Goal: Register for event/course

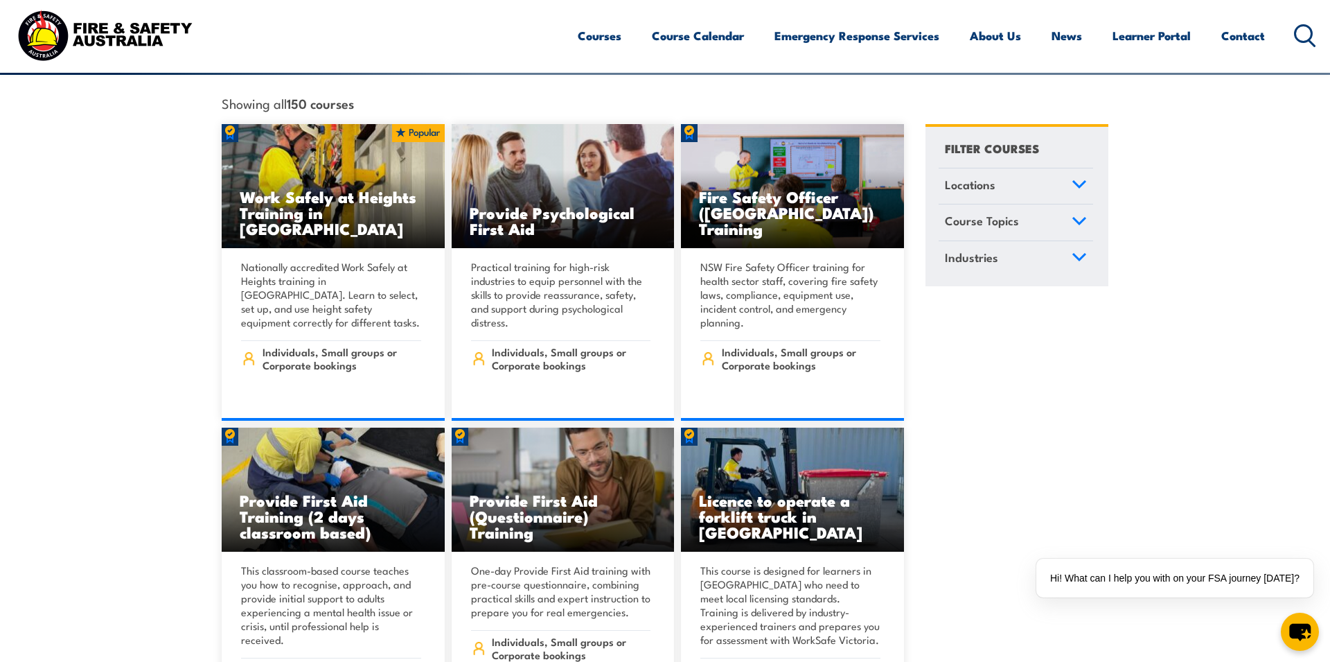
scroll to position [341, 0]
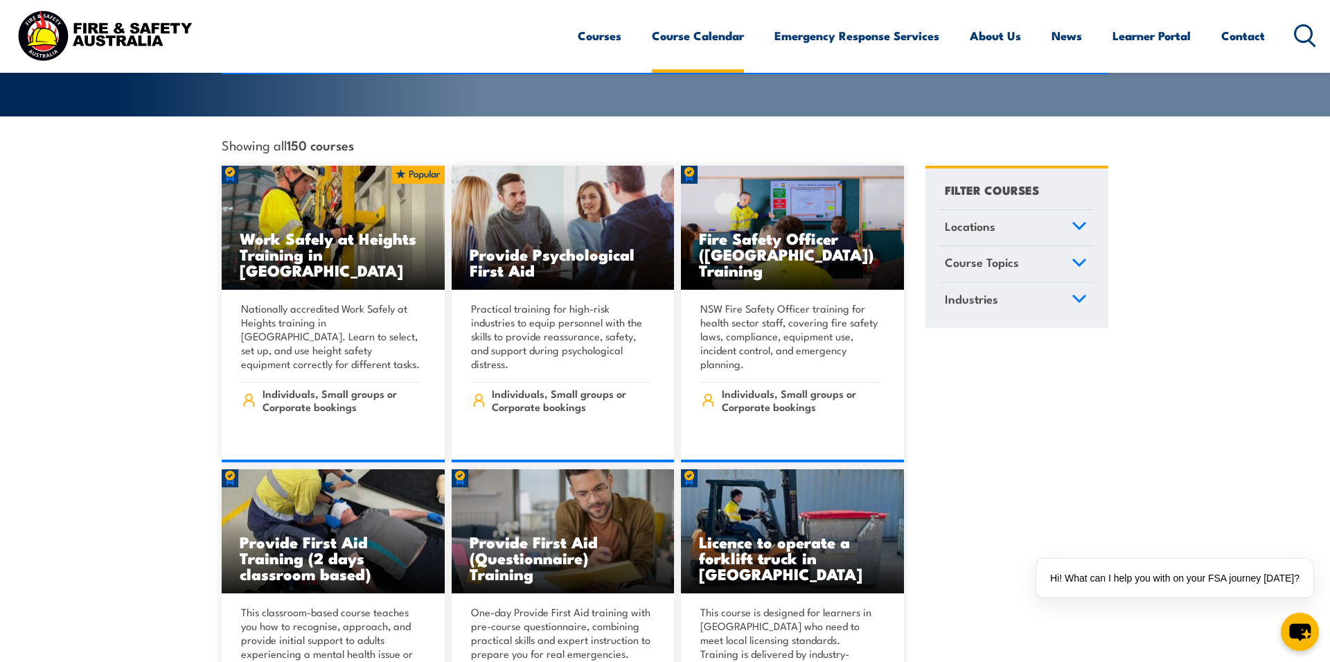
click at [693, 34] on link "Course Calendar" at bounding box center [698, 35] width 92 height 37
click at [1074, 294] on icon at bounding box center [1079, 299] width 15 height 10
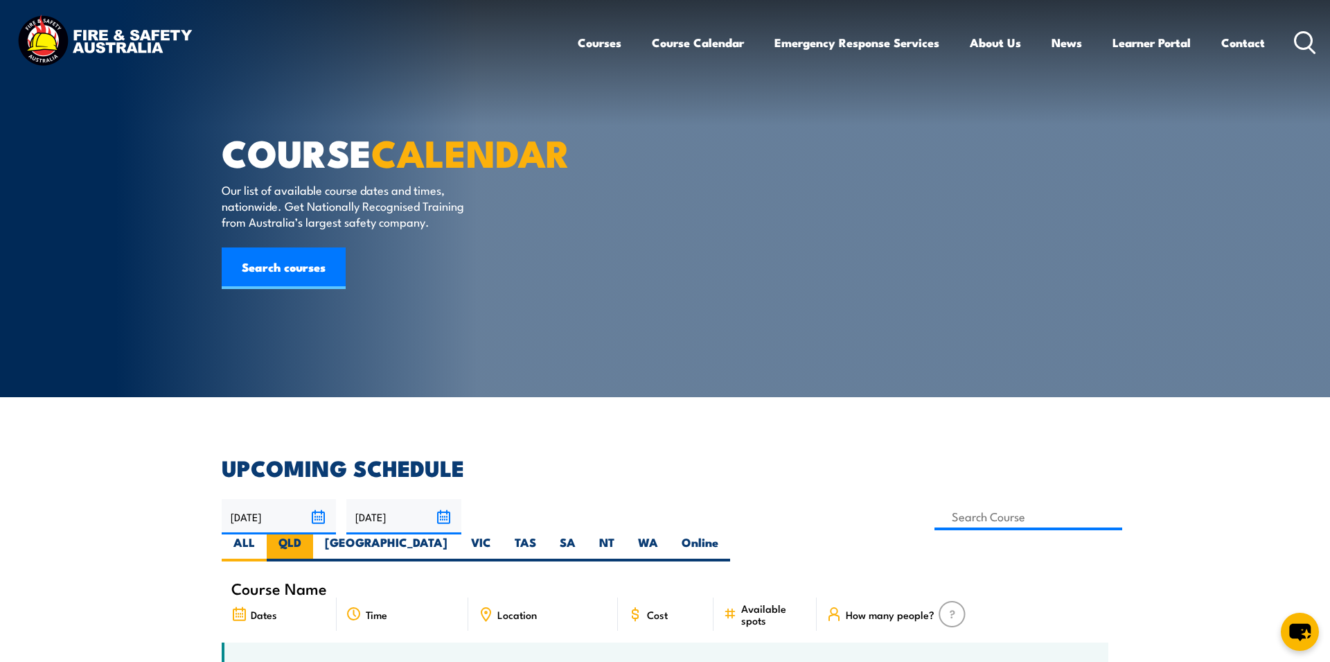
click at [313, 534] on label "QLD" at bounding box center [290, 547] width 46 height 27
click at [310, 534] on input "QLD" at bounding box center [305, 538] width 9 height 9
radio input "true"
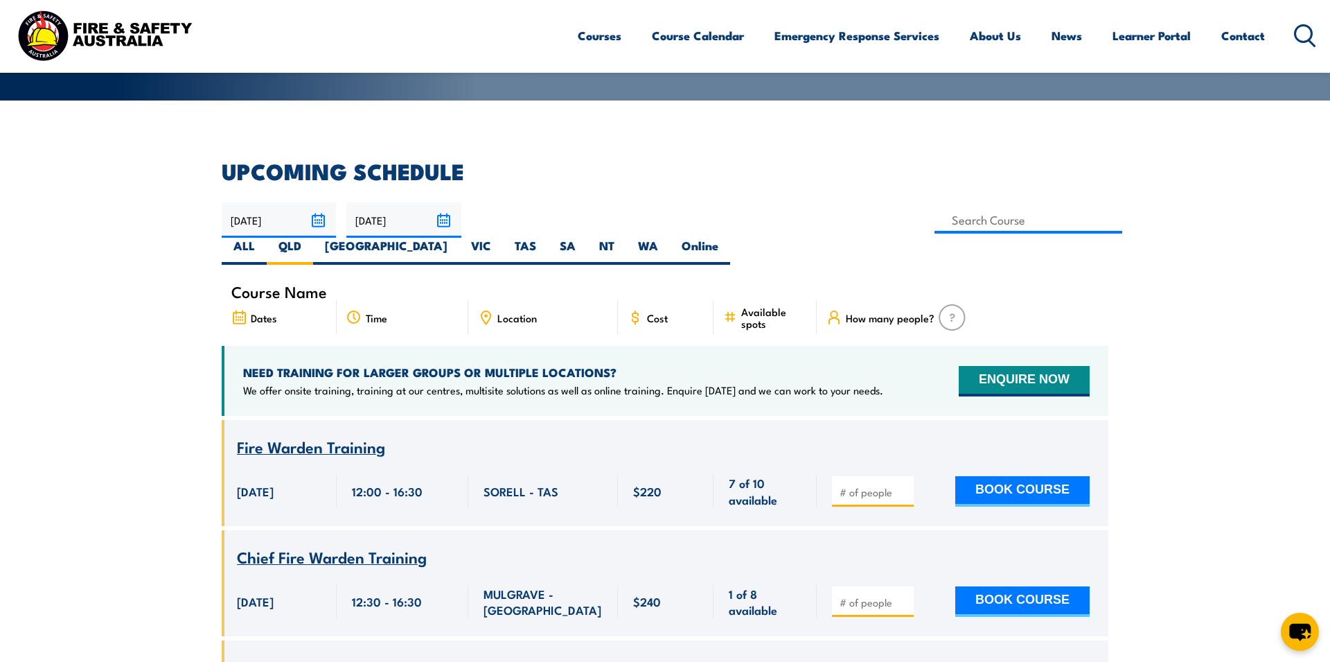
scroll to position [362, 0]
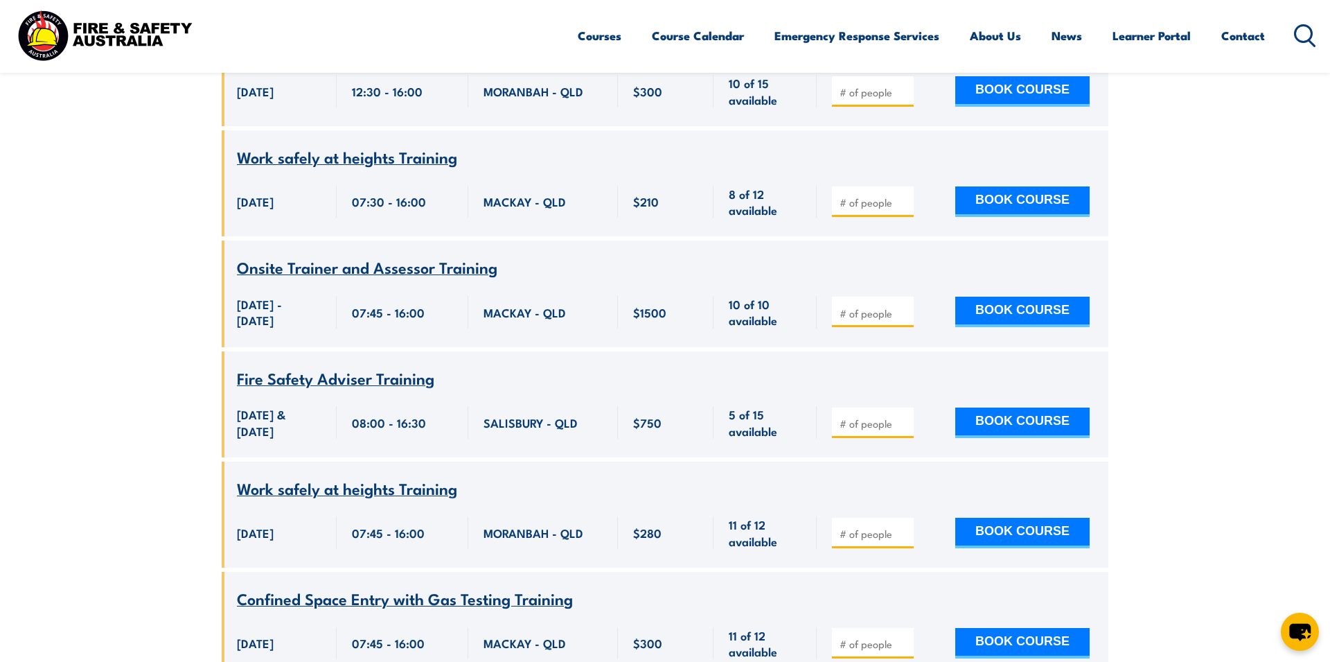
scroll to position [2047, 0]
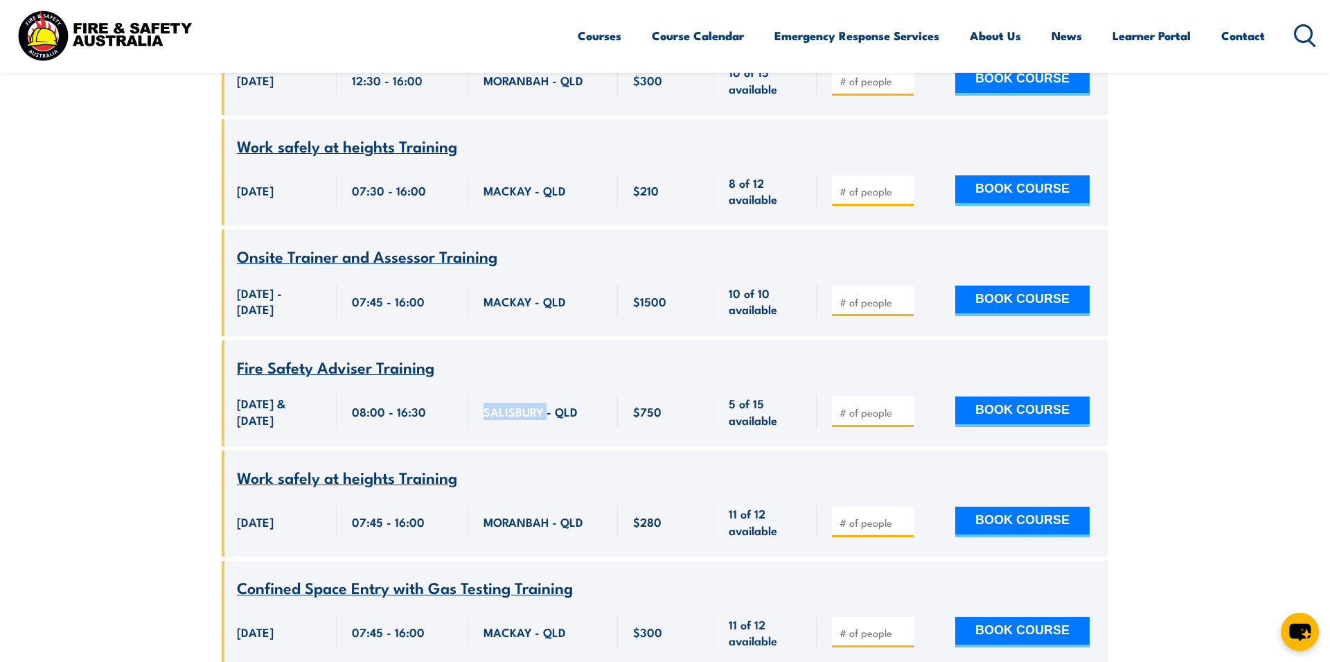
drag, startPoint x: 545, startPoint y: 370, endPoint x: 498, endPoint y: 367, distance: 47.2
click at [481, 376] on div "SALISBURY - QLD" at bounding box center [543, 411] width 150 height 70
copy span "SALISBURY"
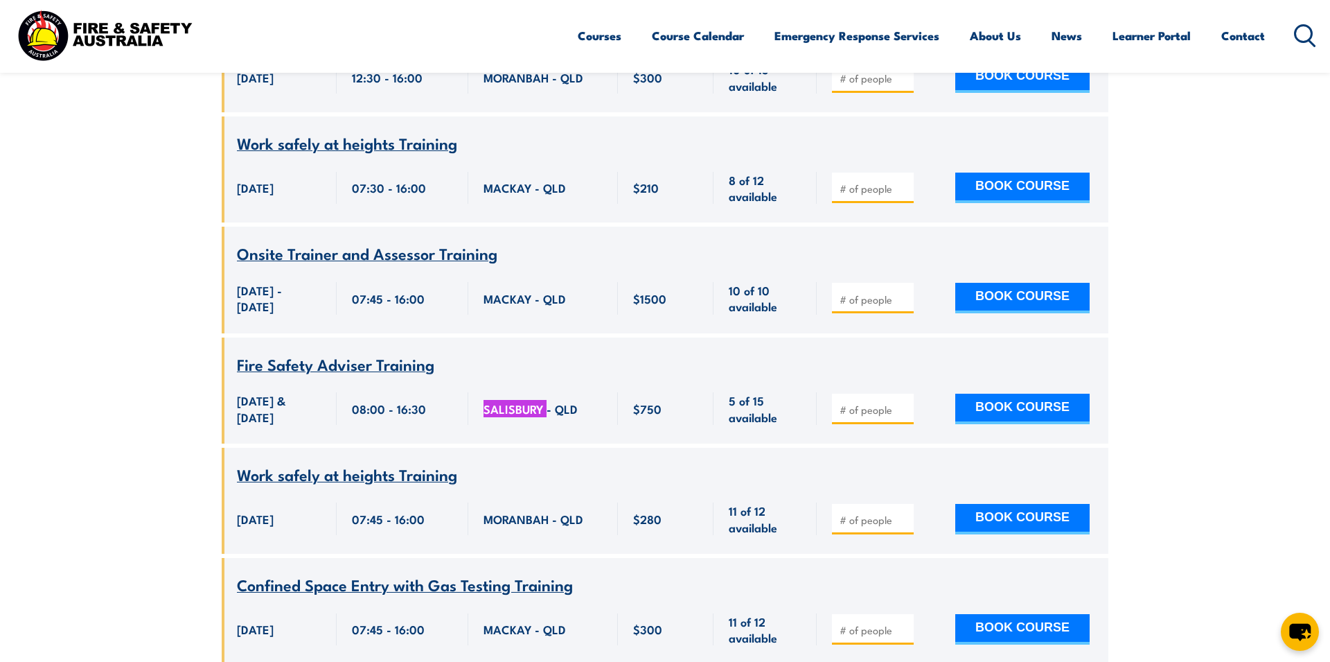
scroll to position [2042, 0]
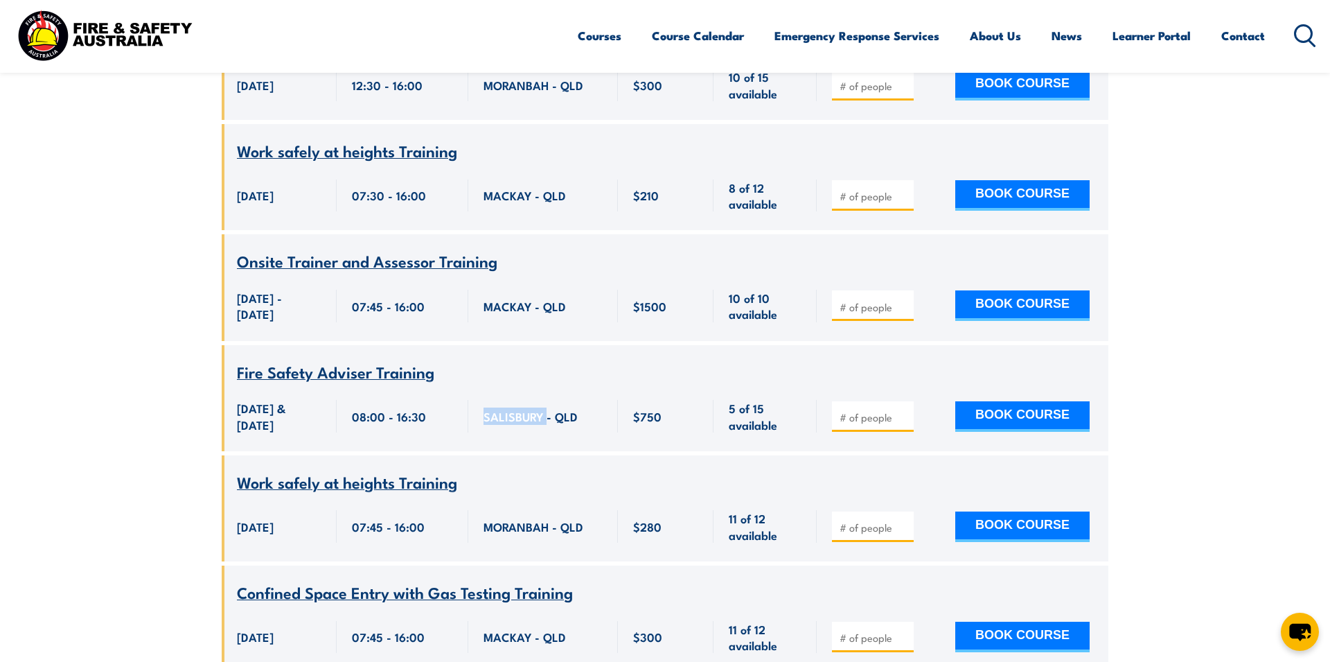
click at [345, 360] on span "Fire Safety Adviser Training" at bounding box center [335, 372] width 197 height 24
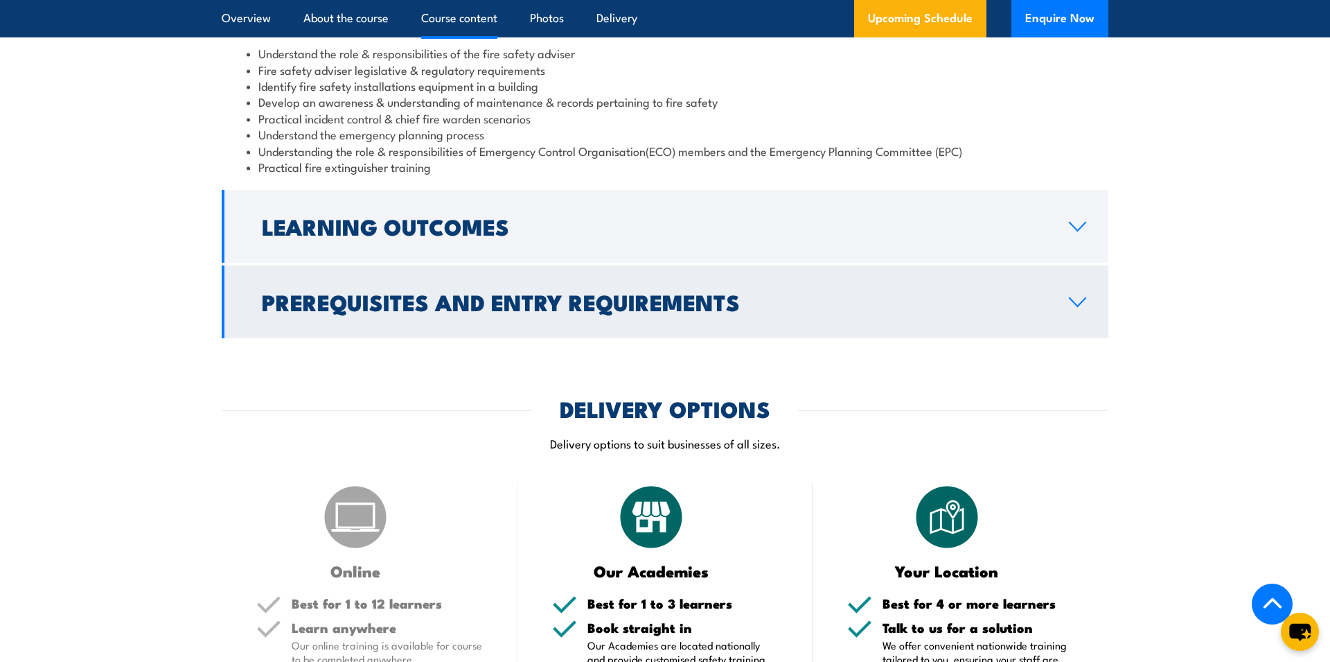
scroll to position [1309, 0]
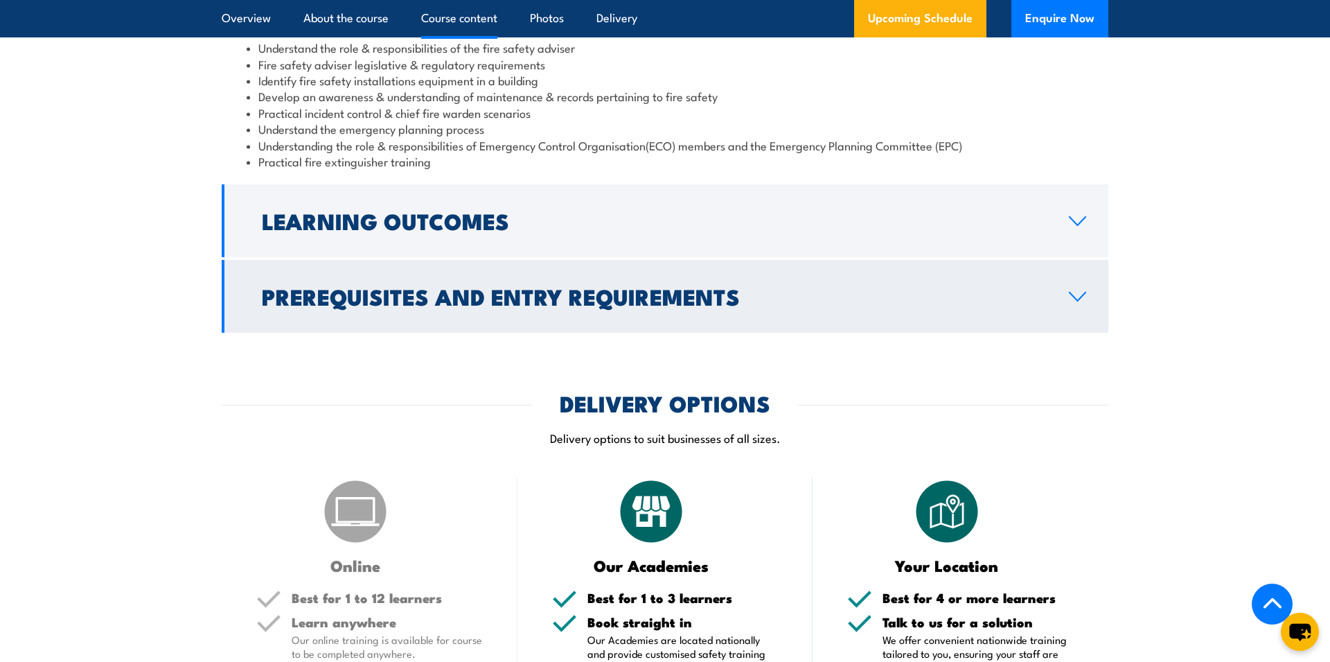
click at [1077, 302] on icon at bounding box center [1077, 296] width 19 height 11
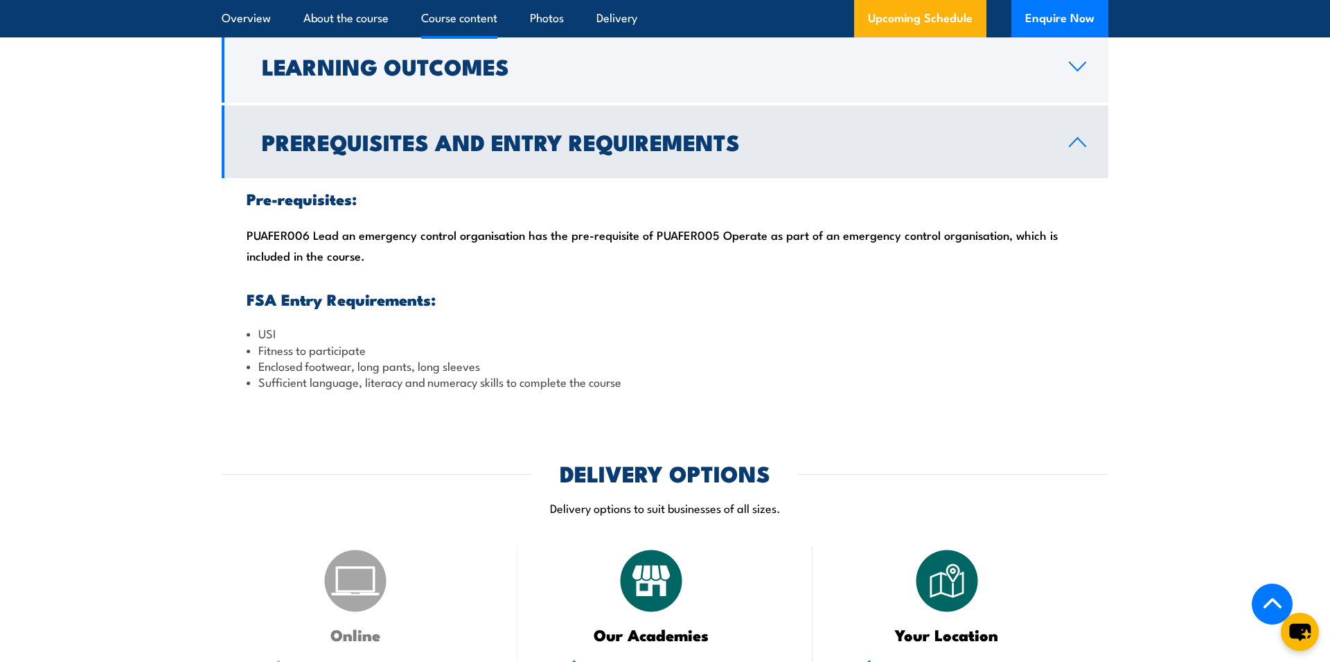
click at [1079, 146] on icon at bounding box center [1078, 142] width 16 height 8
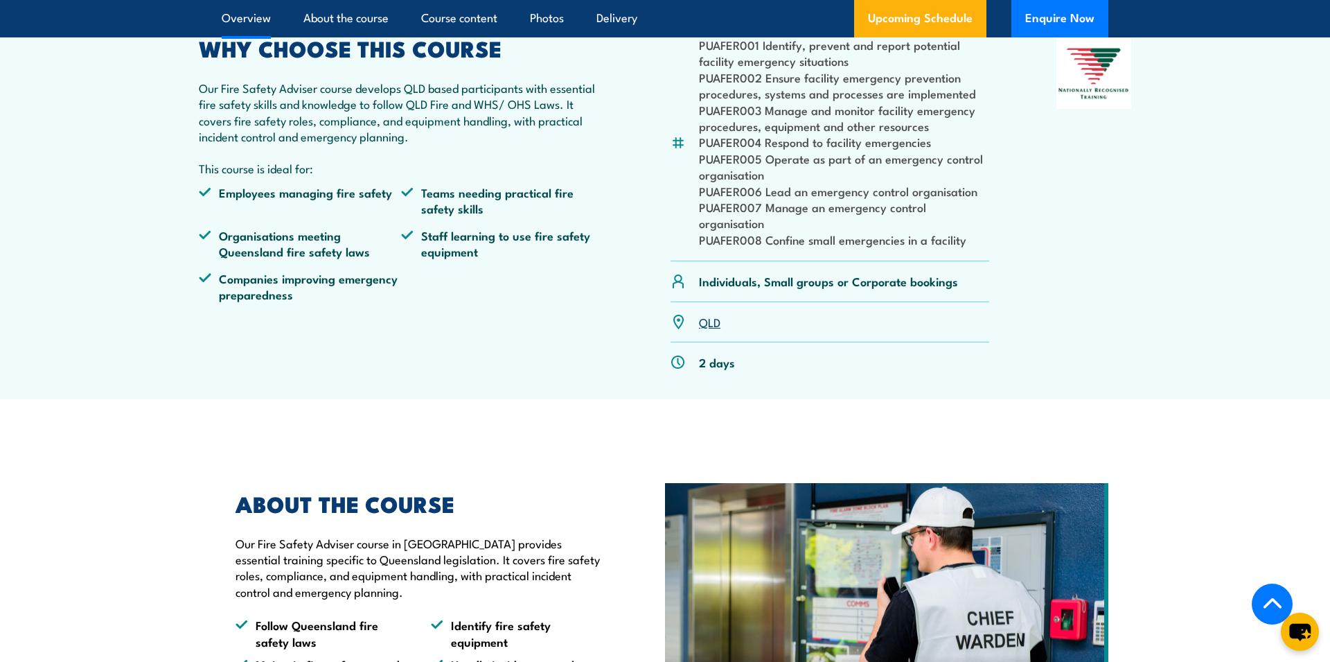
scroll to position [470, 0]
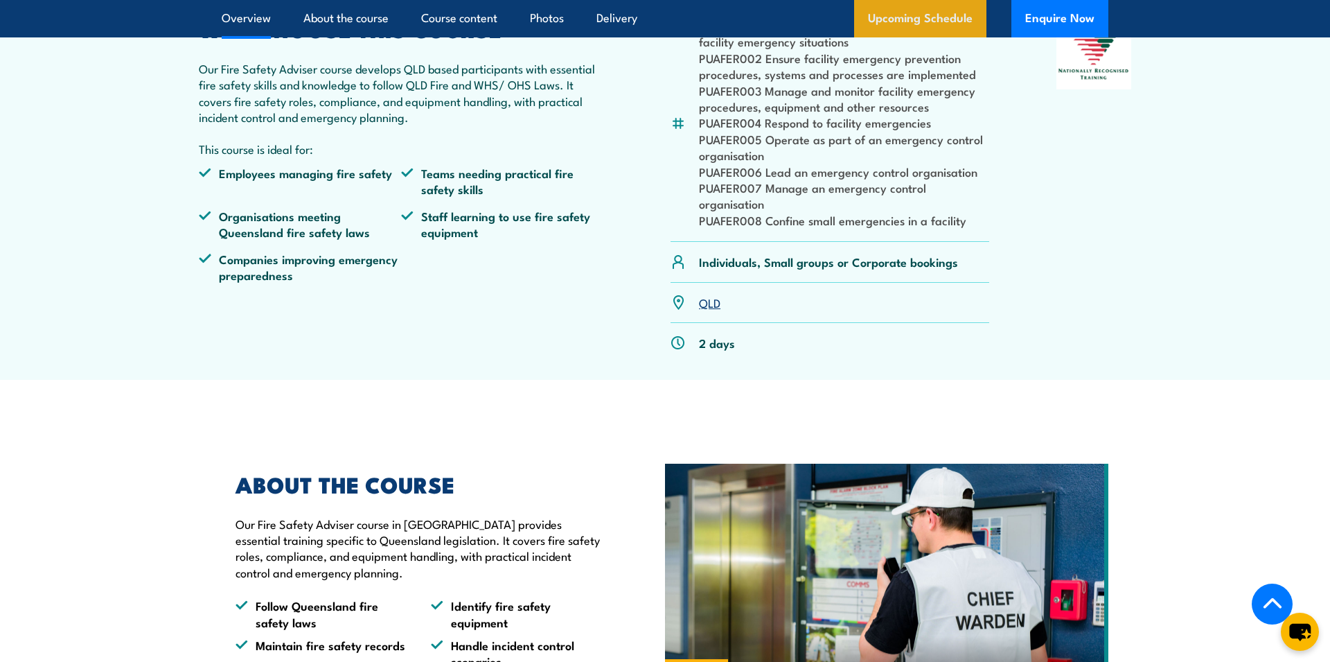
click at [912, 23] on link "Upcoming Schedule" at bounding box center [920, 18] width 132 height 37
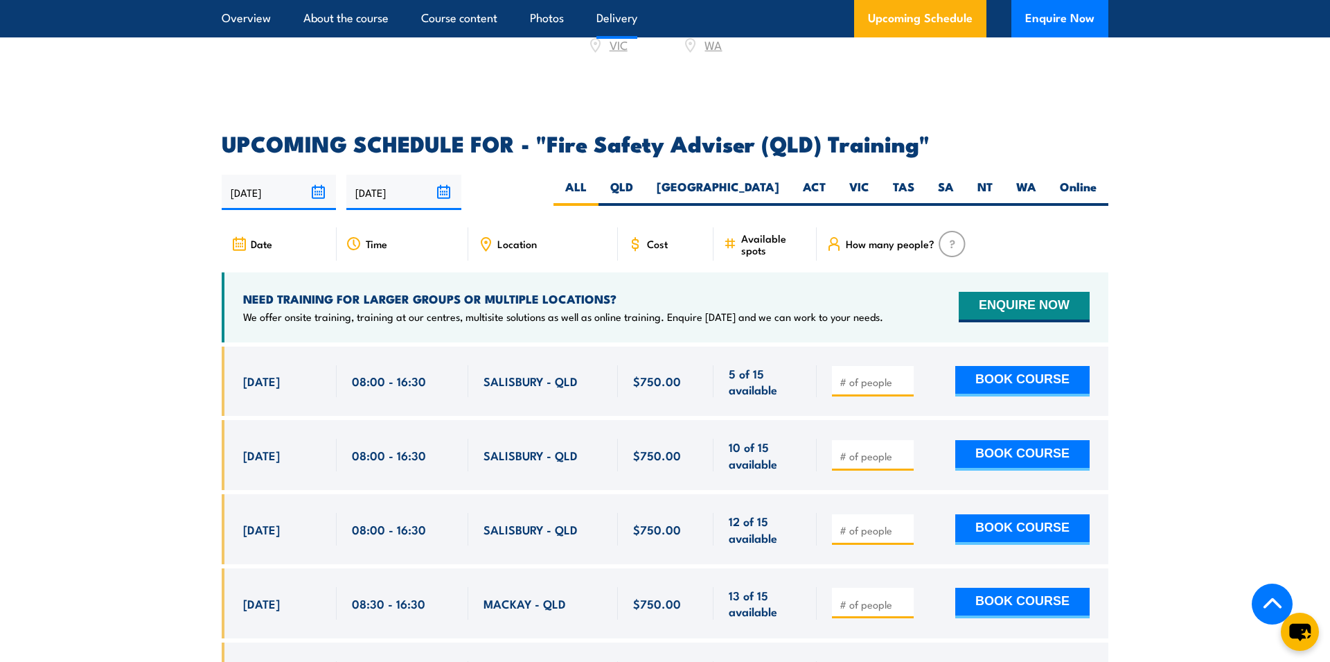
scroll to position [2137, 0]
